Goal: Task Accomplishment & Management: Manage account settings

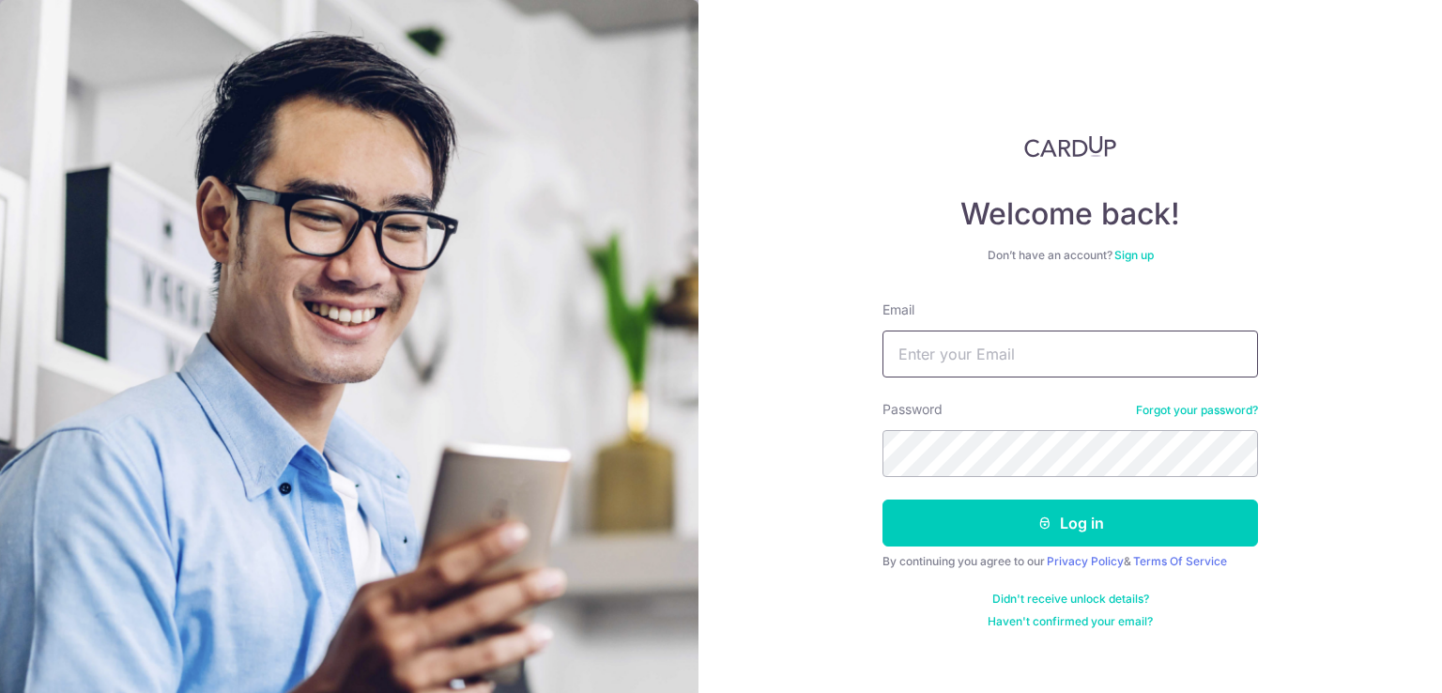
click at [950, 366] on input "Email" at bounding box center [1069, 353] width 375 height 47
type input "[EMAIL_ADDRESS][DOMAIN_NAME]"
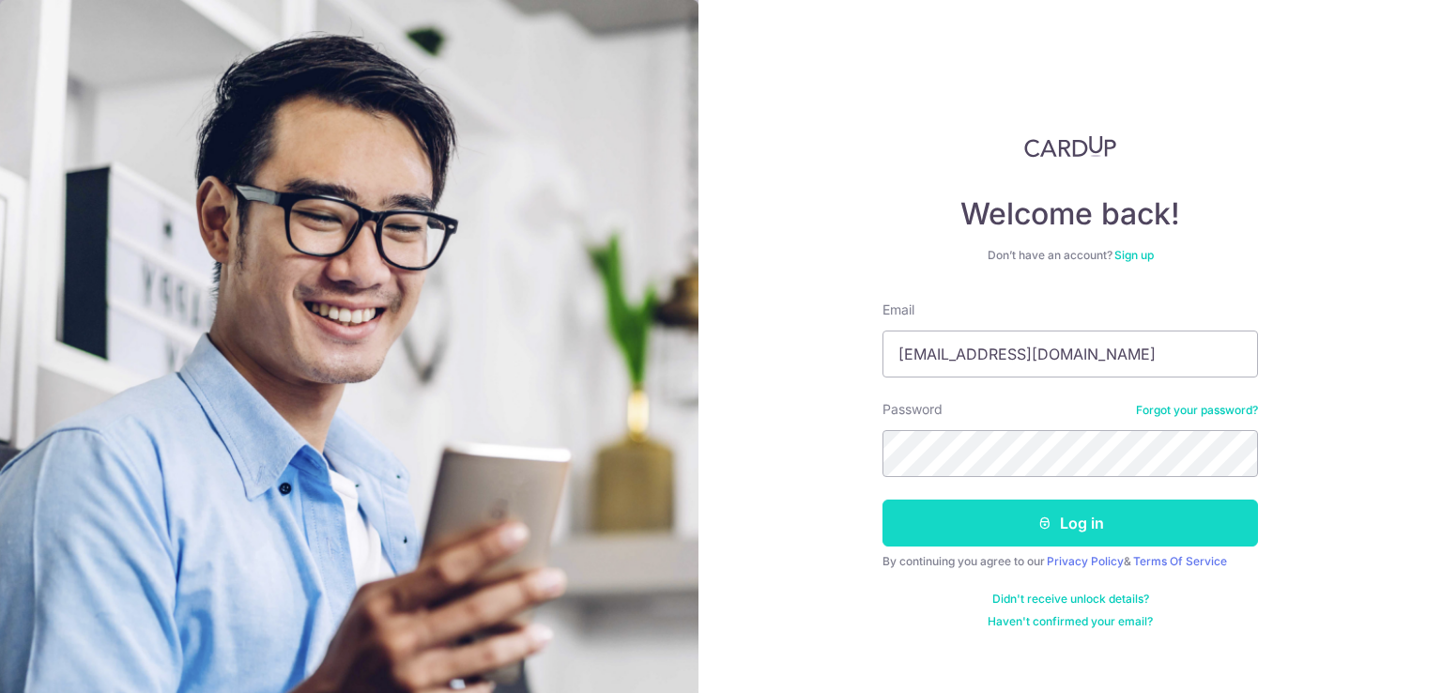
click at [998, 527] on button "Log in" at bounding box center [1069, 522] width 375 height 47
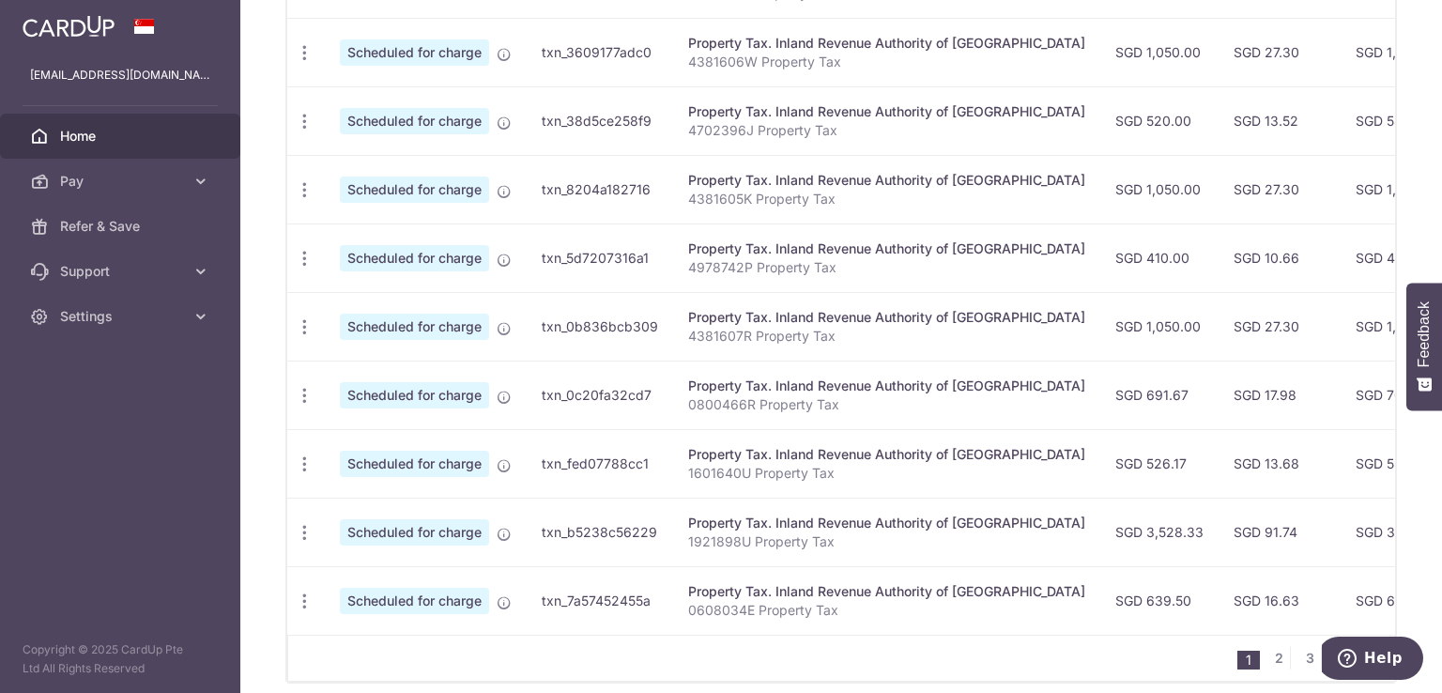
scroll to position [763, 0]
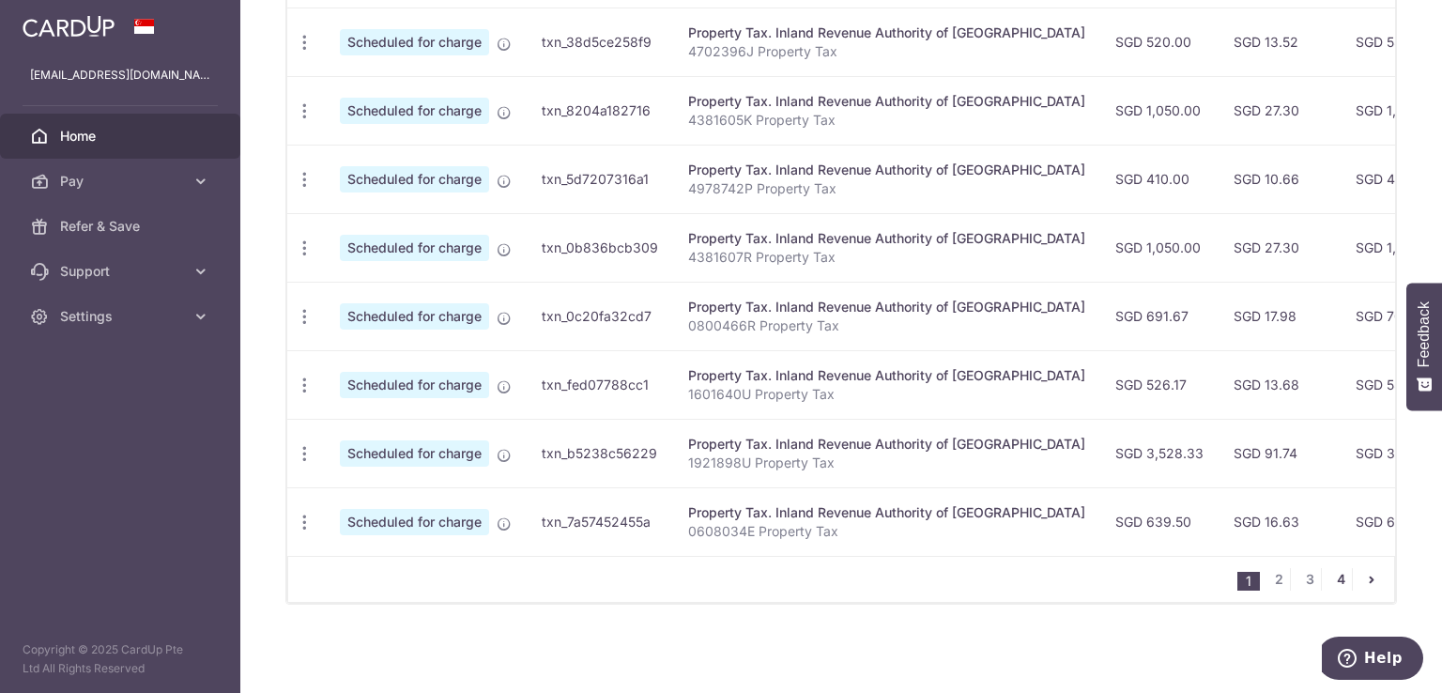
click at [1329, 579] on link "4" at bounding box center [1340, 579] width 23 height 23
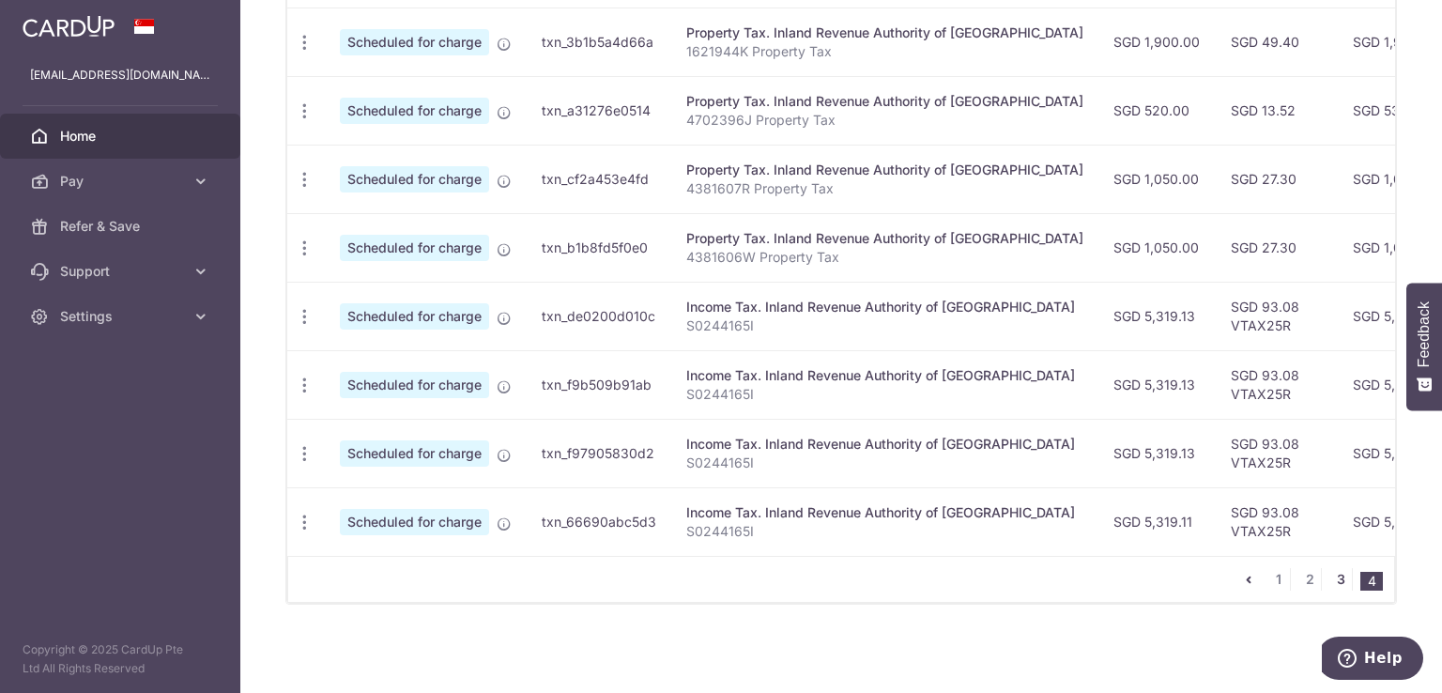
click at [1331, 575] on link "3" at bounding box center [1340, 579] width 23 height 23
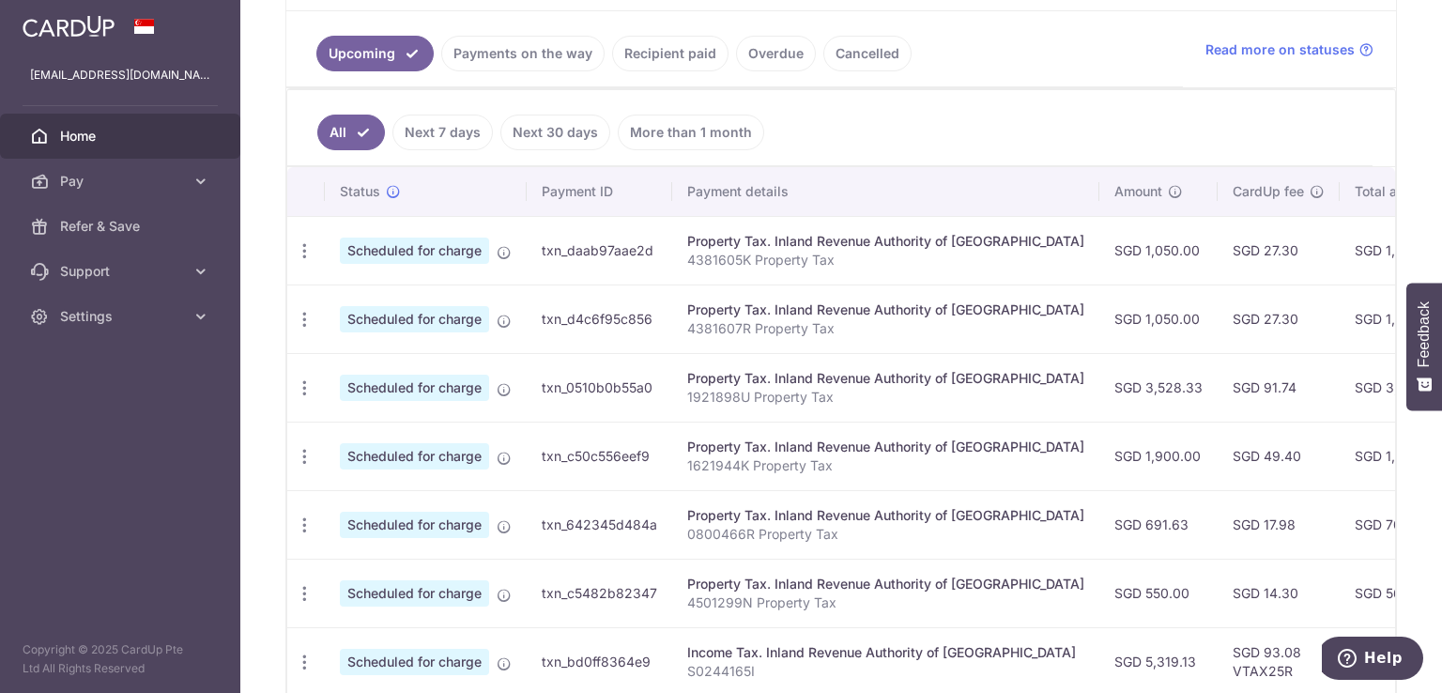
scroll to position [465, 0]
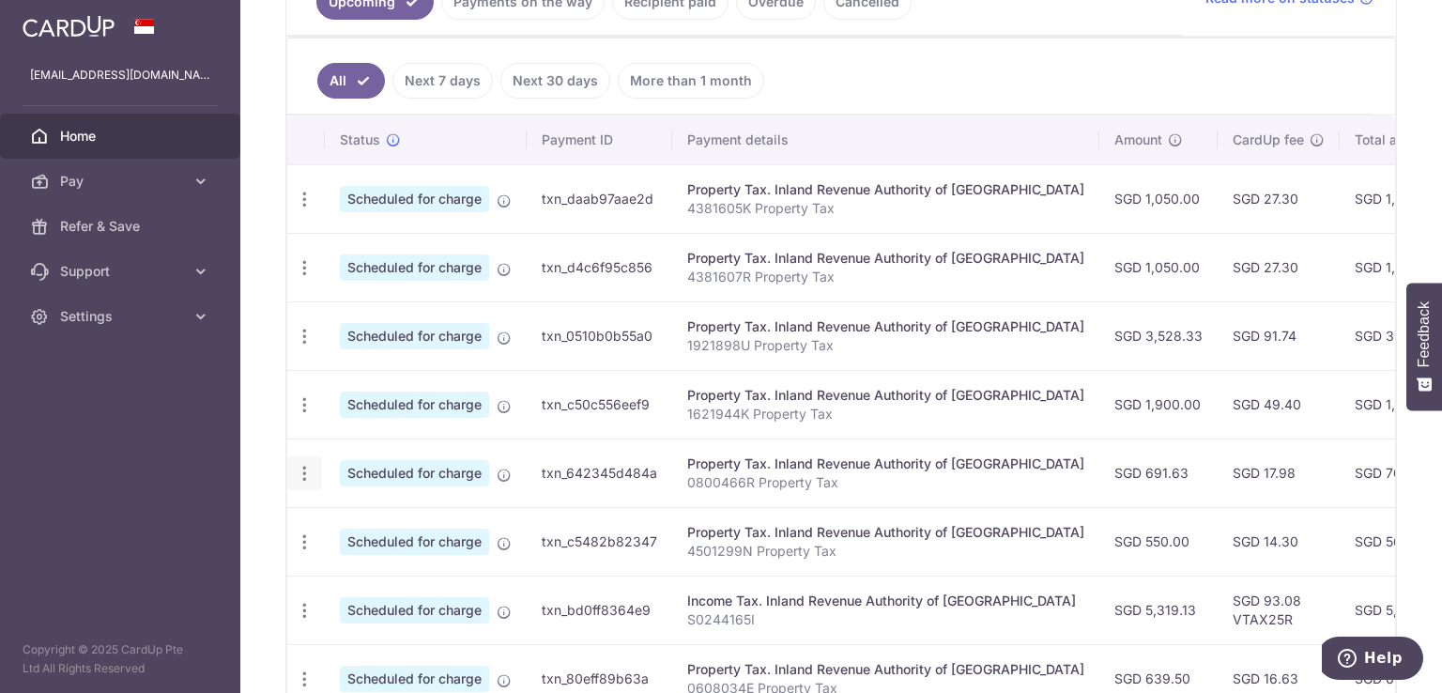
click at [302, 209] on icon "button" at bounding box center [305, 200] width 20 height 20
click at [335, 434] on td "Scheduled for charge" at bounding box center [426, 404] width 202 height 69
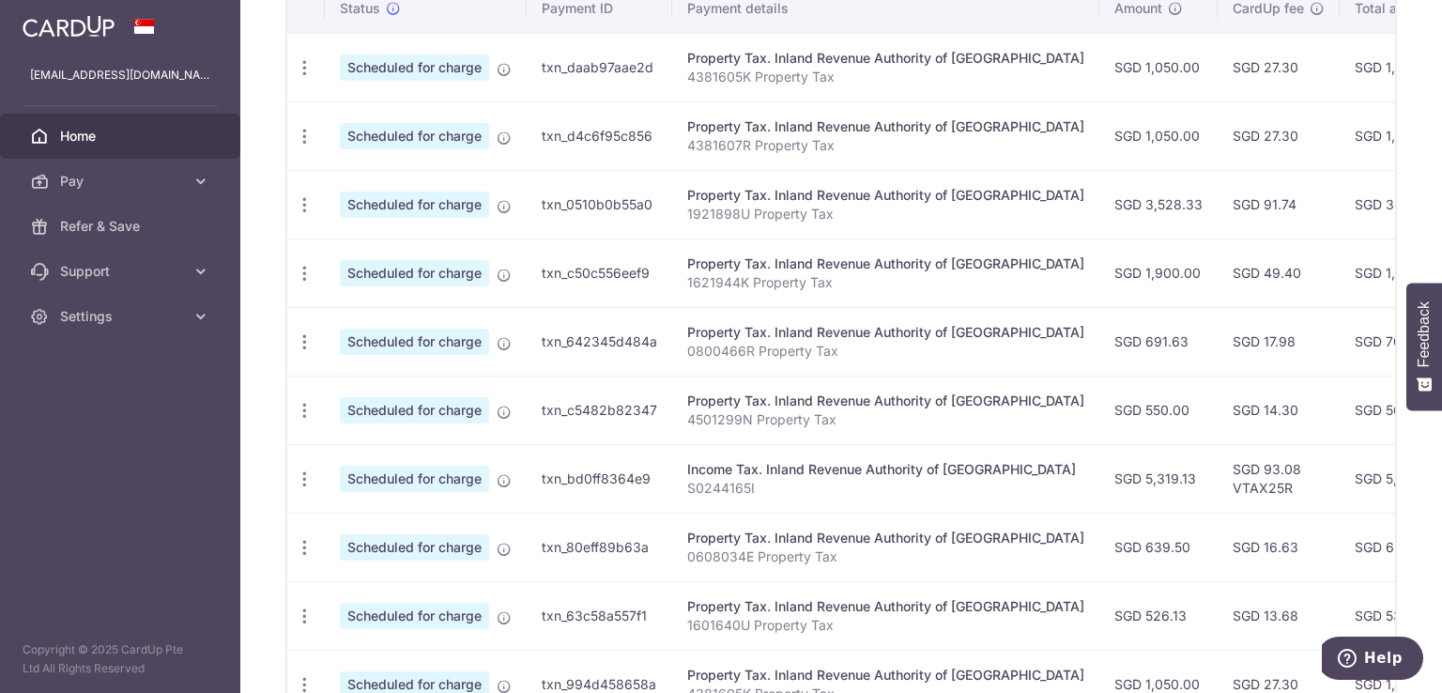
scroll to position [593, 0]
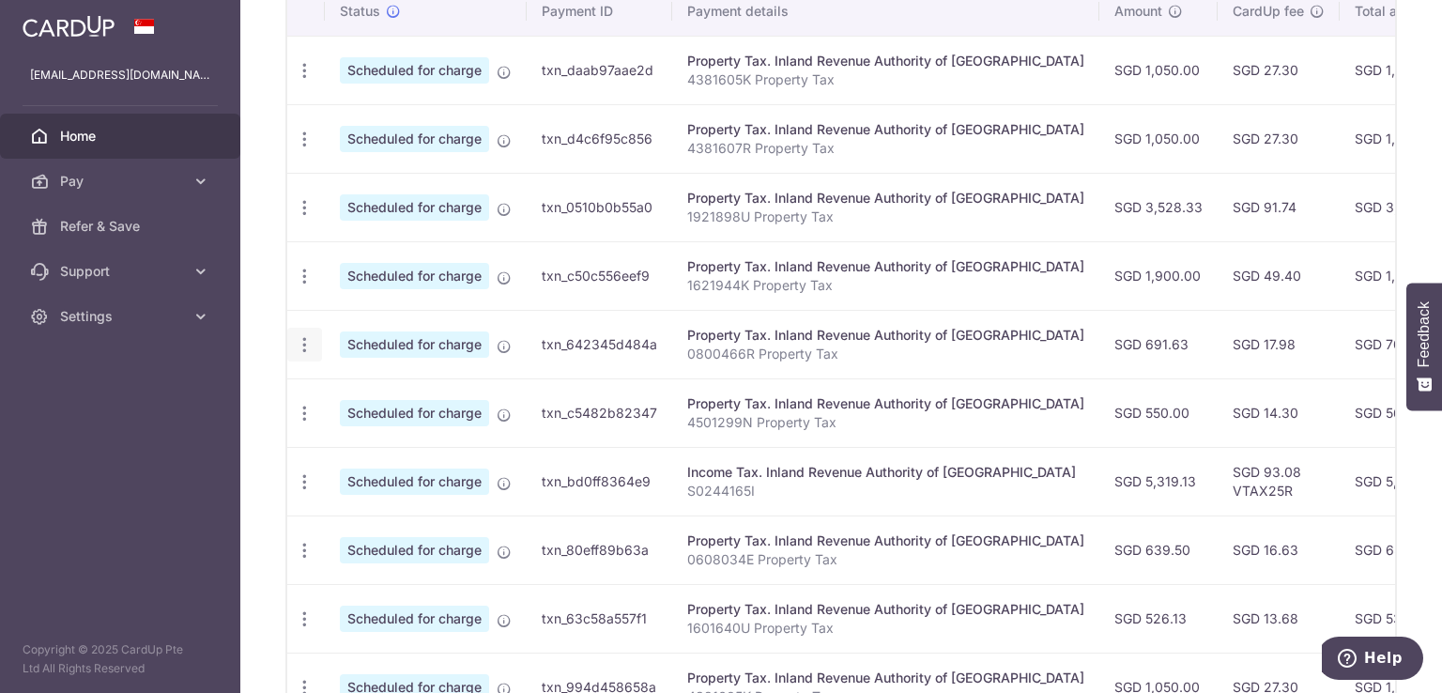
click at [301, 81] on icon "button" at bounding box center [305, 71] width 20 height 20
click at [381, 394] on span "Update payment" at bounding box center [405, 396] width 128 height 23
radio input "true"
type input "691.63"
type input "[DATE]"
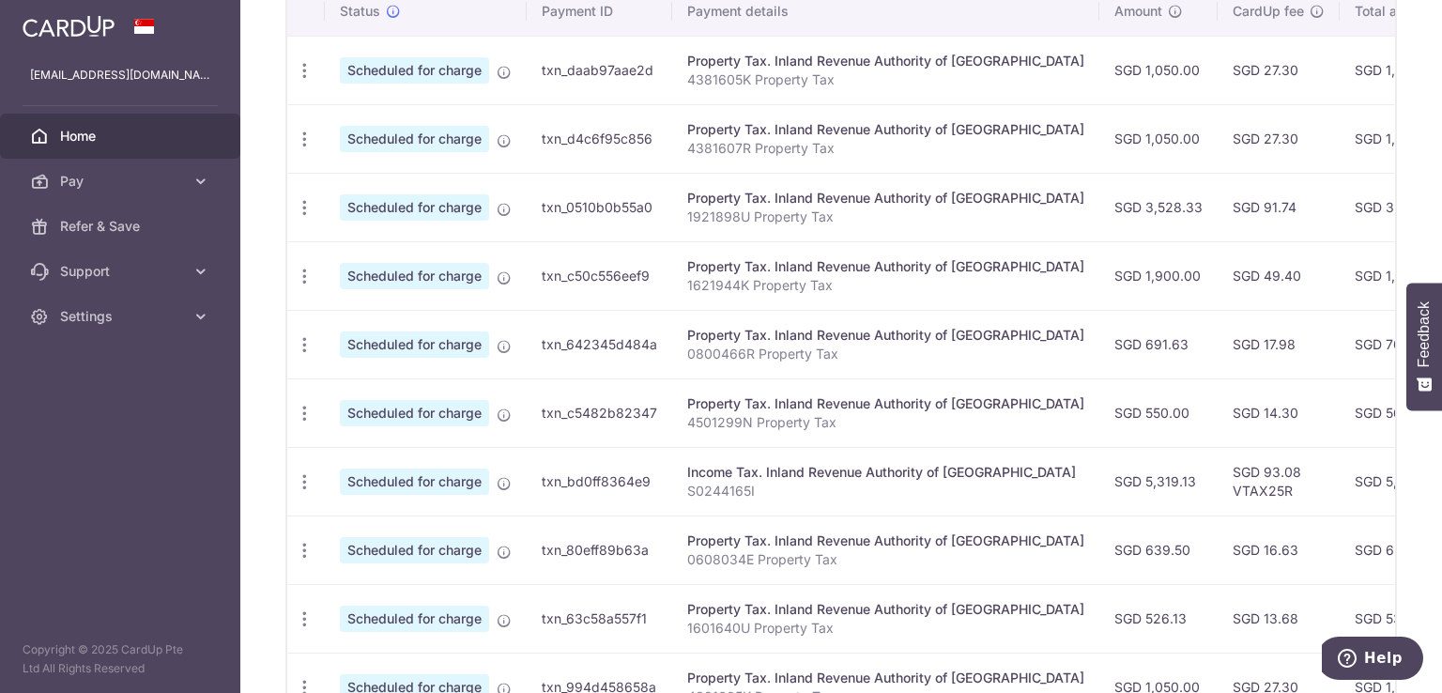
type input "0800466R"
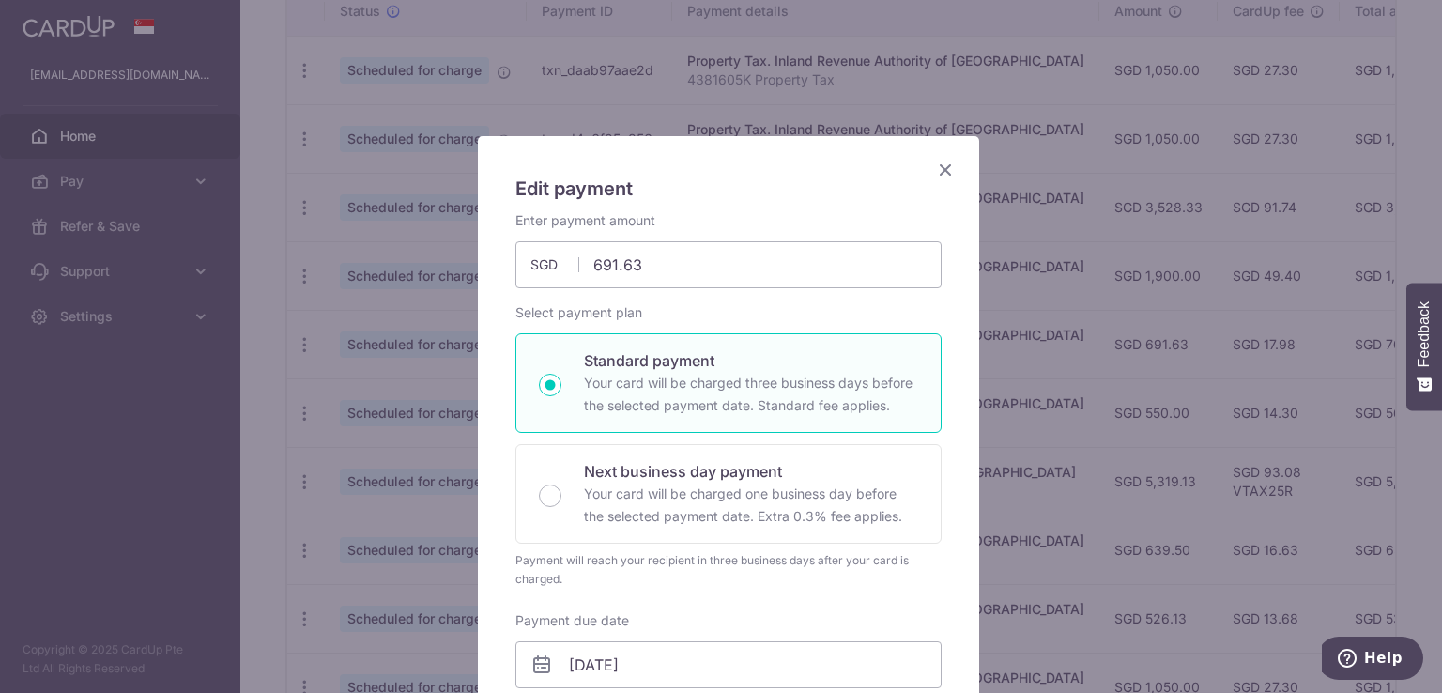
click at [940, 168] on icon "Close" at bounding box center [945, 169] width 23 height 23
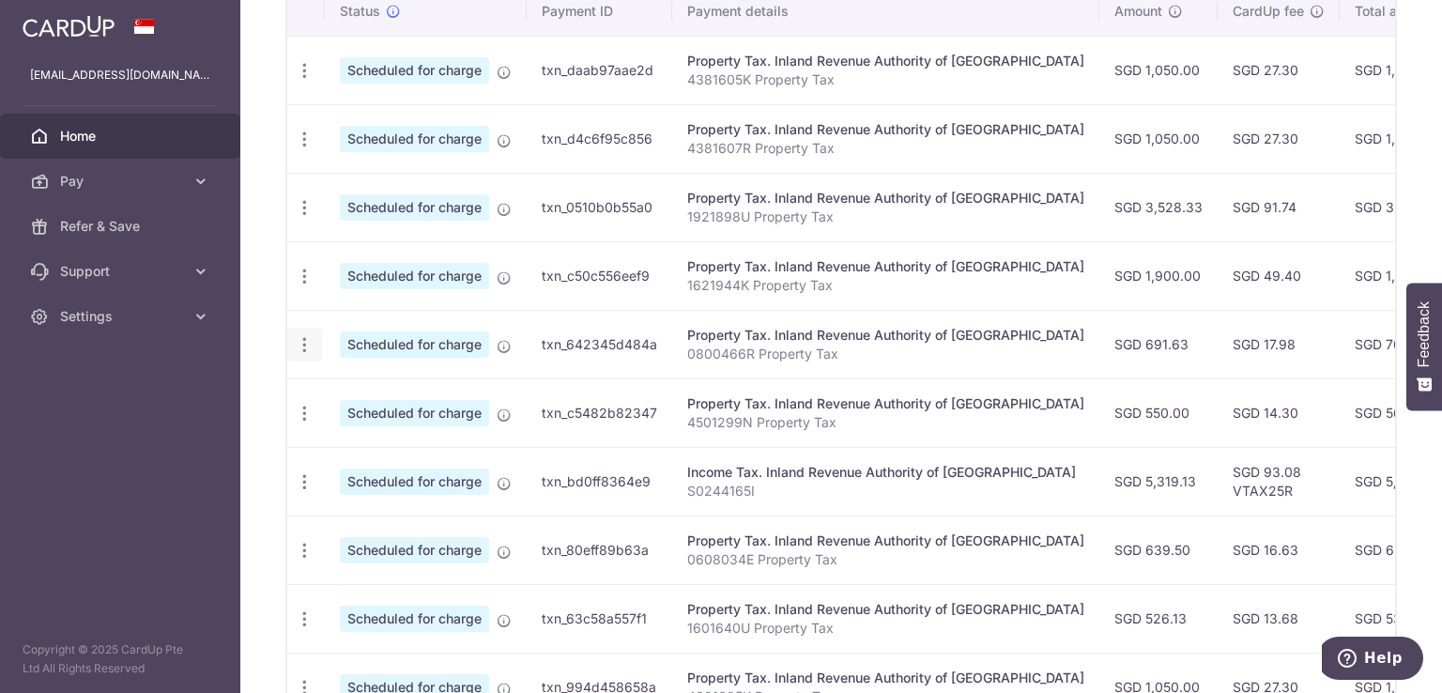
click at [307, 81] on icon "button" at bounding box center [305, 71] width 20 height 20
click at [372, 440] on span "Cancel payment" at bounding box center [405, 442] width 126 height 23
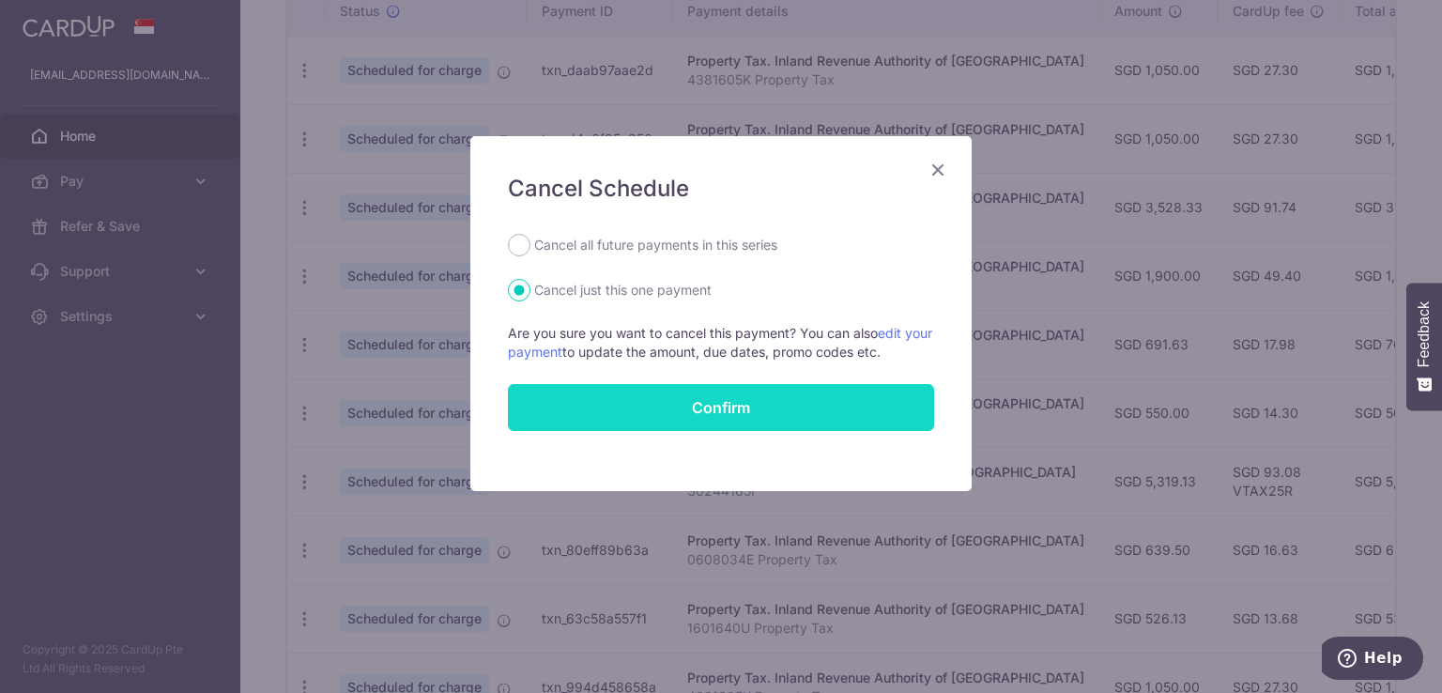
click at [725, 405] on button "Confirm" at bounding box center [721, 407] width 426 height 47
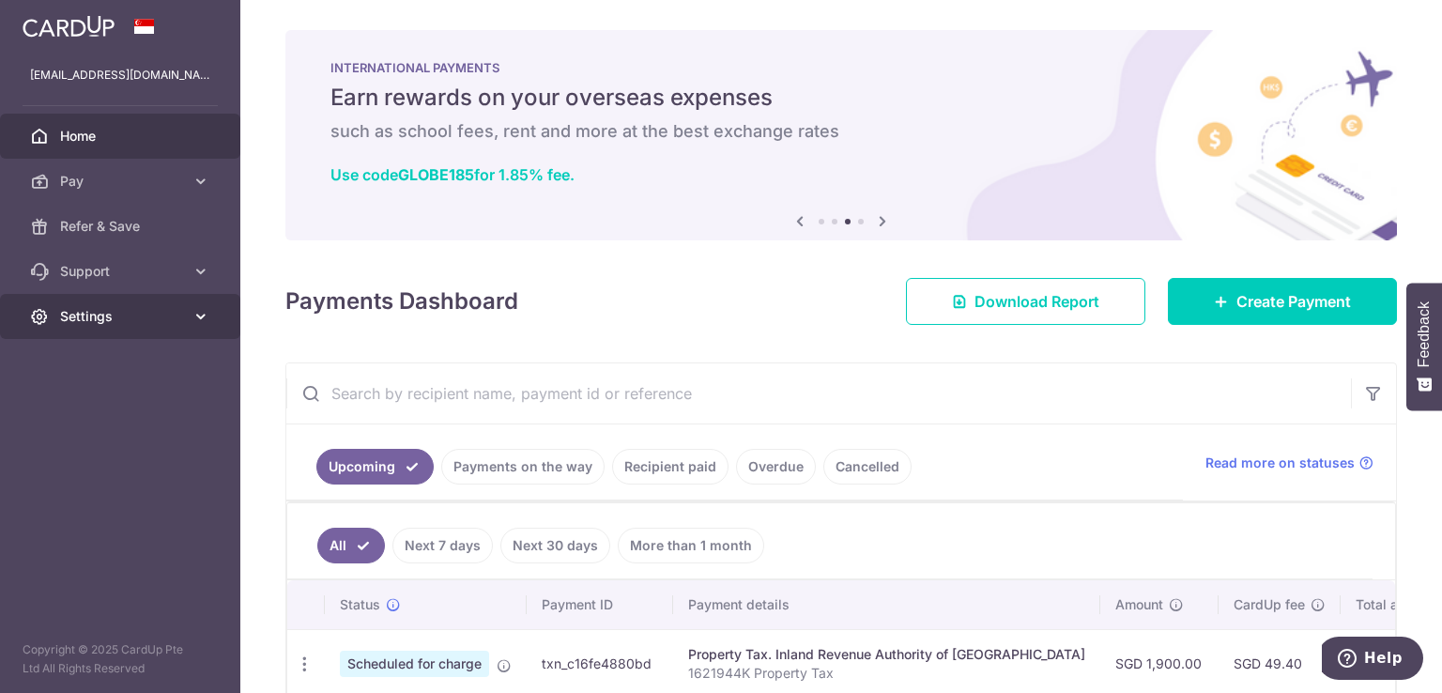
click at [202, 311] on icon at bounding box center [200, 316] width 19 height 19
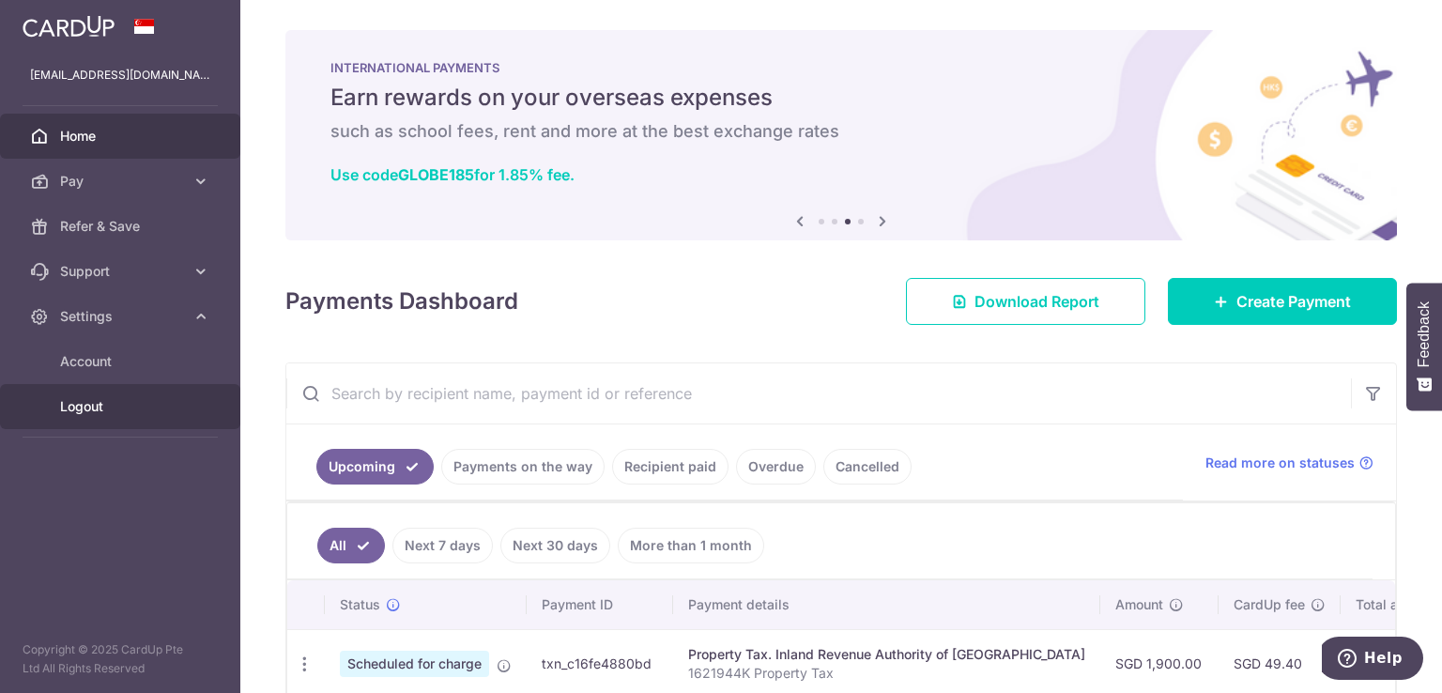
click at [86, 406] on span "Logout" at bounding box center [122, 406] width 124 height 19
